Goal: Navigation & Orientation: Find specific page/section

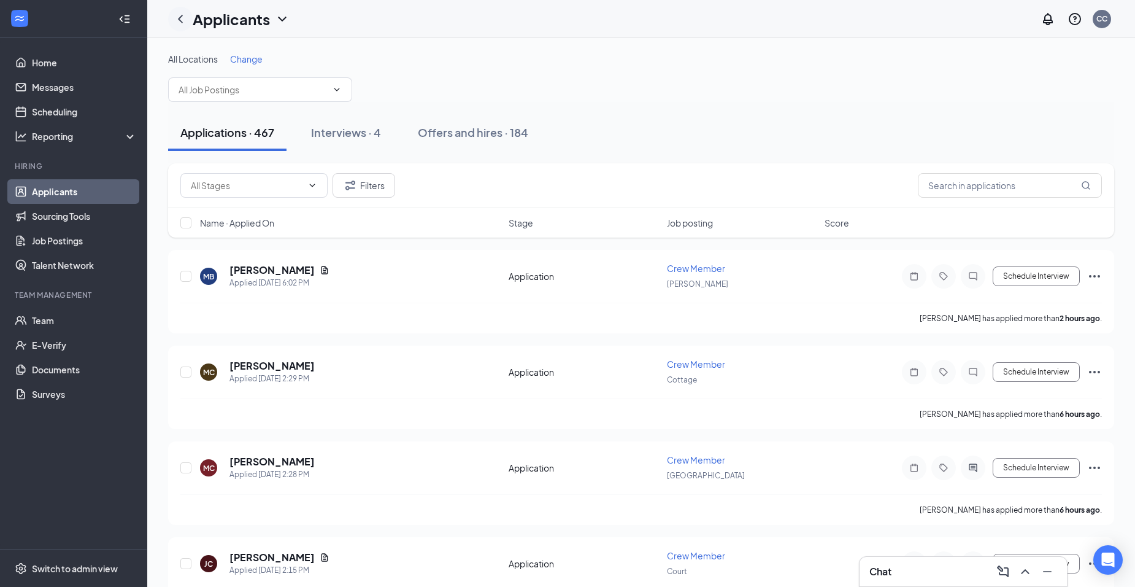
click at [181, 22] on icon "ChevronLeft" at bounding box center [180, 19] width 15 height 15
click at [180, 17] on icon "ChevronLeft" at bounding box center [180, 19] width 5 height 8
click at [91, 565] on div "Switch to admin view" at bounding box center [75, 568] width 86 height 12
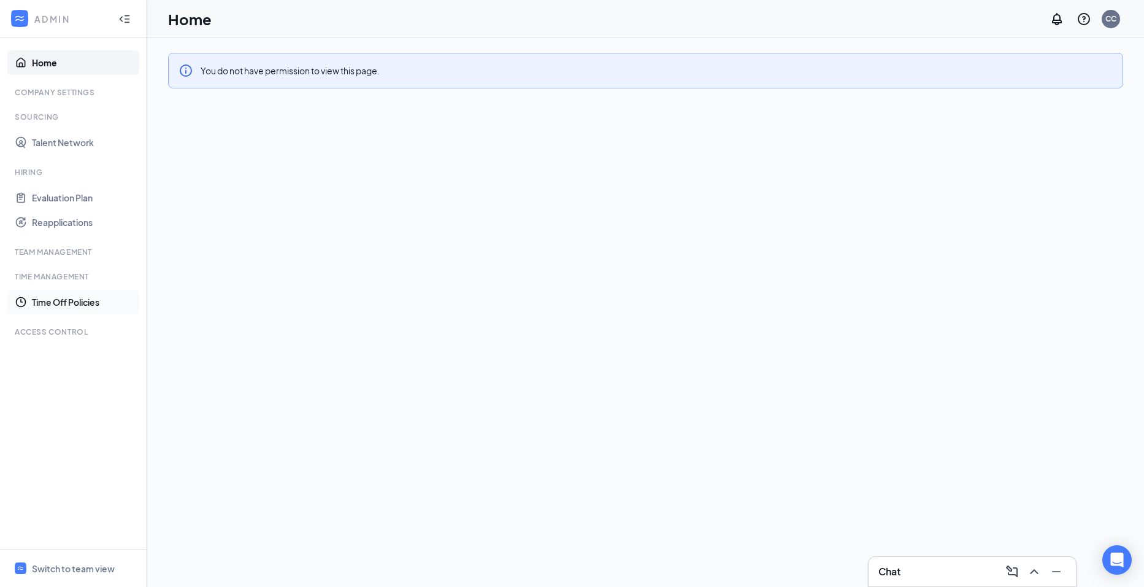
click at [94, 306] on link "Time Off Policies" at bounding box center [84, 302] width 105 height 25
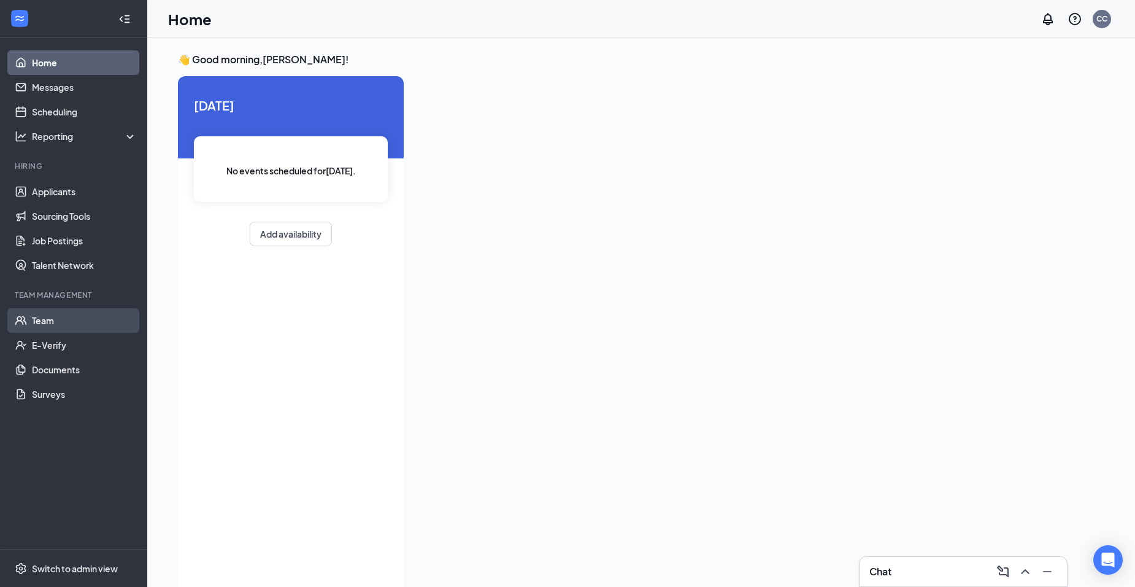
click at [113, 315] on link "Team" at bounding box center [84, 320] width 105 height 25
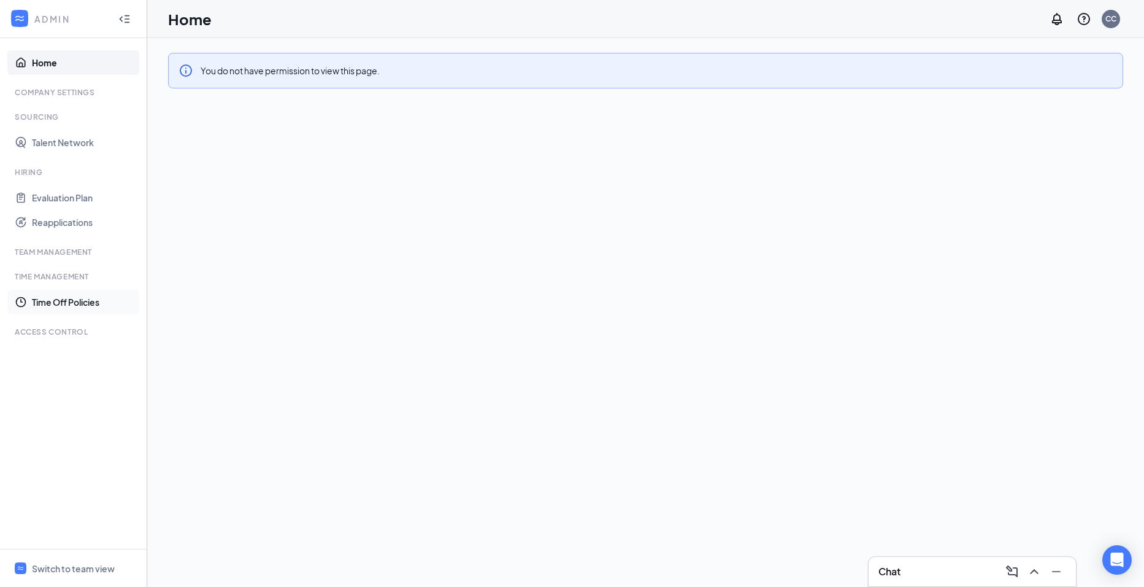
click at [69, 295] on link "Time Off Policies" at bounding box center [84, 302] width 105 height 25
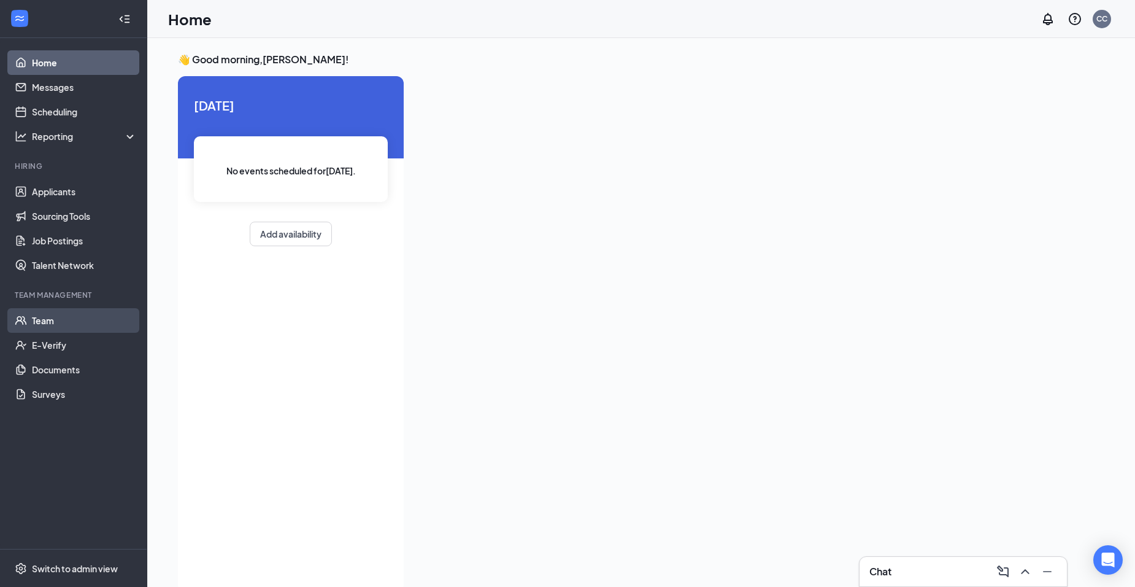
click at [116, 322] on link "Team" at bounding box center [84, 320] width 105 height 25
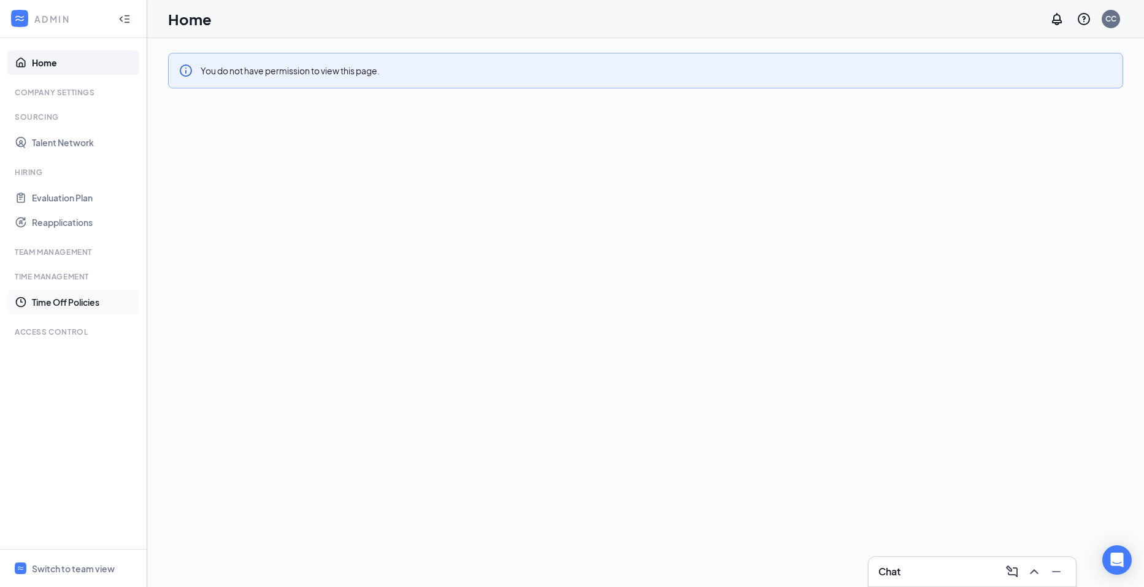
click at [68, 304] on link "Time Off Policies" at bounding box center [84, 302] width 105 height 25
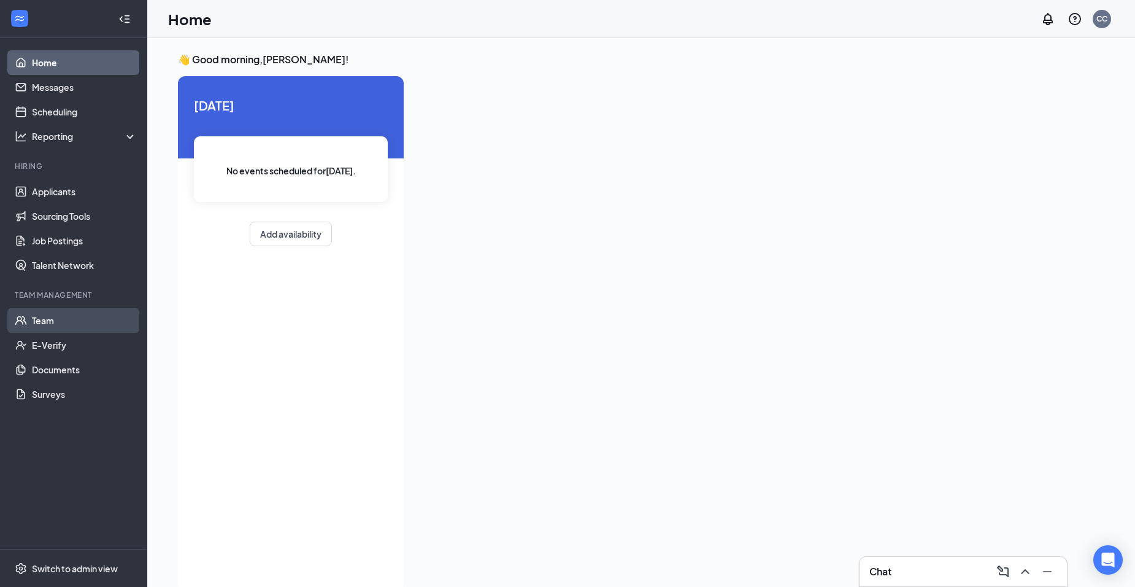
click at [104, 323] on link "Team" at bounding box center [84, 320] width 105 height 25
click at [47, 307] on li "Team Management Team E-Verify Documents Surveys" at bounding box center [73, 348] width 147 height 117
click at [48, 317] on link "Team" at bounding box center [84, 320] width 105 height 25
